Goal: Transaction & Acquisition: Purchase product/service

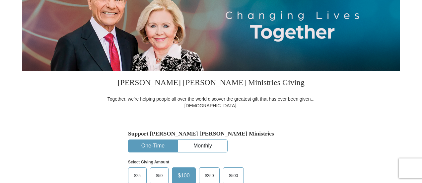
scroll to position [133, 0]
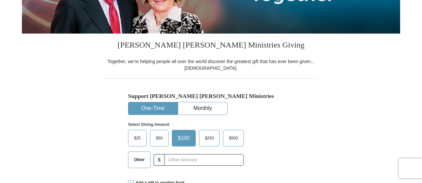
click at [159, 106] on button "One-Time" at bounding box center [152, 108] width 49 height 12
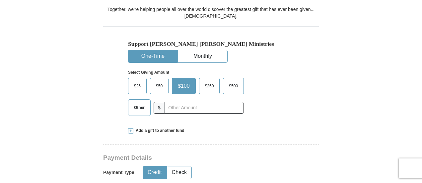
scroll to position [199, 0]
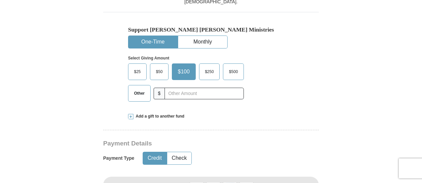
click at [137, 94] on span "Other" at bounding box center [139, 93] width 17 height 10
click at [0, 0] on input "Other" at bounding box center [0, 0] width 0 height 0
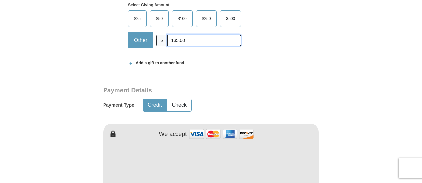
scroll to position [266, 0]
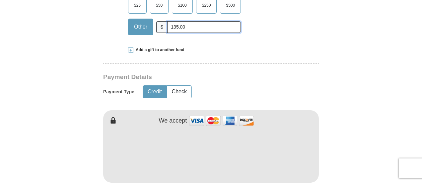
type input "135.00"
click at [154, 89] on button "Credit" at bounding box center [155, 92] width 24 height 12
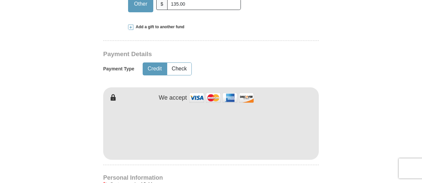
scroll to position [299, 0]
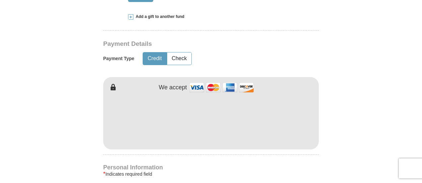
type input "[PERSON_NAME]"
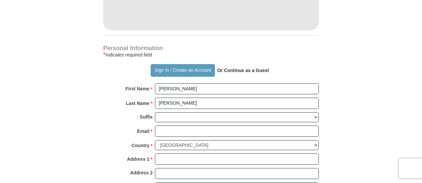
scroll to position [432, 0]
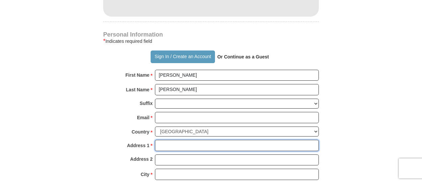
click at [162, 143] on input "Address 1 *" at bounding box center [237, 145] width 164 height 11
type input "[STREET_ADDRESS]"
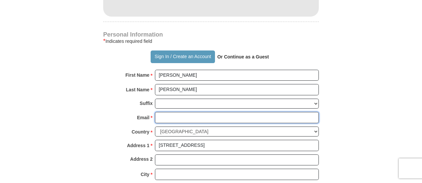
type input "[PERSON_NAME][EMAIL_ADDRESS][PERSON_NAME][DOMAIN_NAME]"
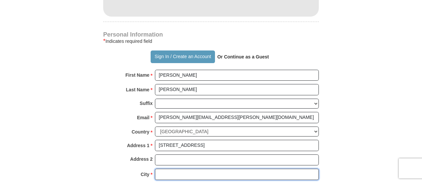
type input "[PERSON_NAME][GEOGRAPHIC_DATA]"
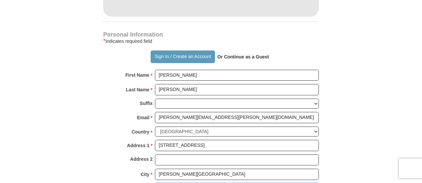
select select "[GEOGRAPHIC_DATA]"
type input "76087"
type input "6825510919"
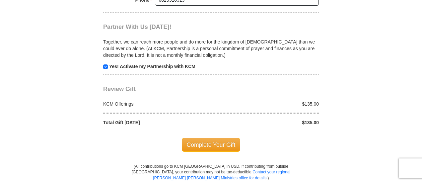
scroll to position [664, 0]
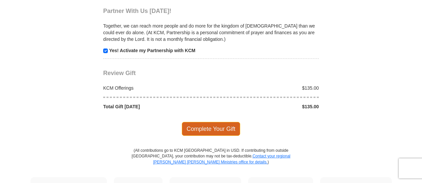
click at [205, 123] on span "Complete Your Gift" at bounding box center [211, 129] width 59 height 14
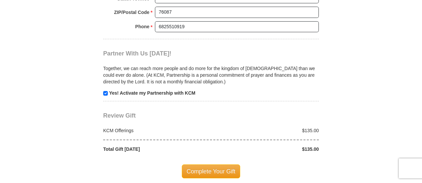
scroll to position [697, 0]
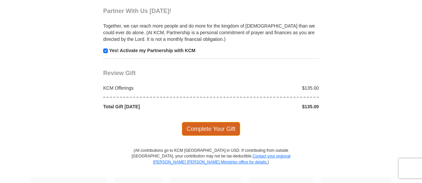
click at [204, 123] on span "Complete Your Gift" at bounding box center [211, 129] width 59 height 14
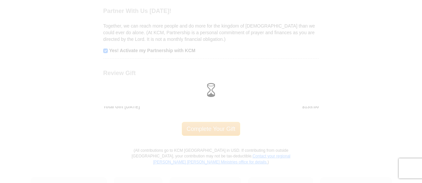
scroll to position [664, 0]
